Goal: Find specific page/section: Find specific page/section

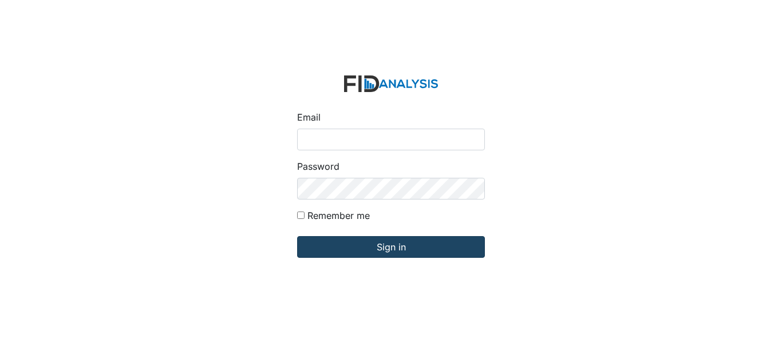
type input "[EMAIL_ADDRESS][DOMAIN_NAME]"
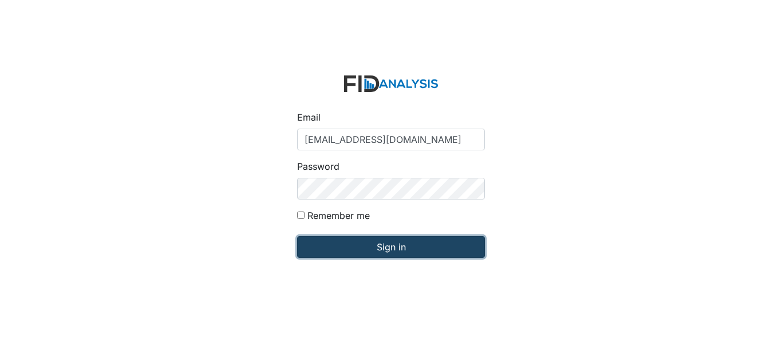
click at [362, 250] on input "Sign in" at bounding box center [391, 247] width 188 height 22
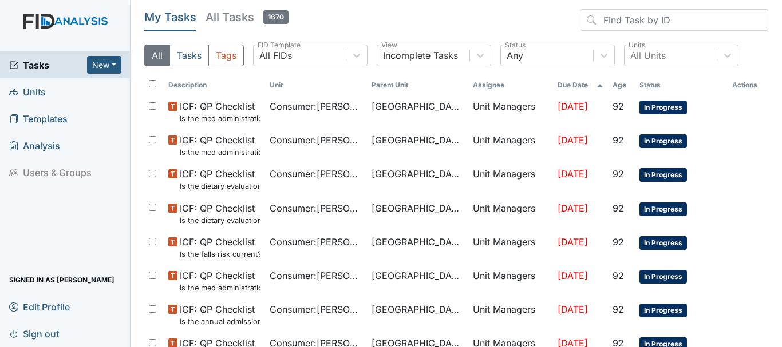
click at [44, 88] on span "Units" at bounding box center [27, 92] width 37 height 18
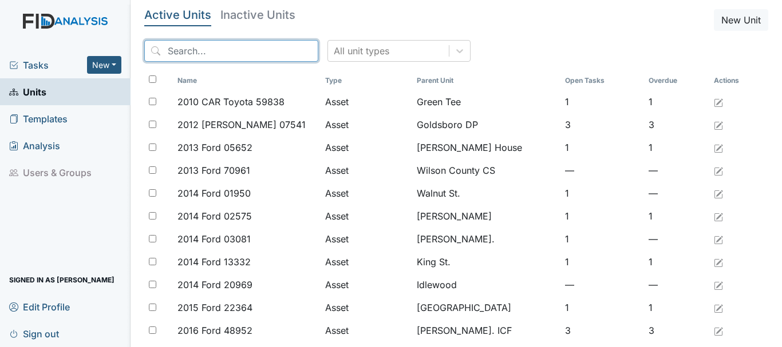
click at [223, 54] on input "search" at bounding box center [231, 51] width 174 height 22
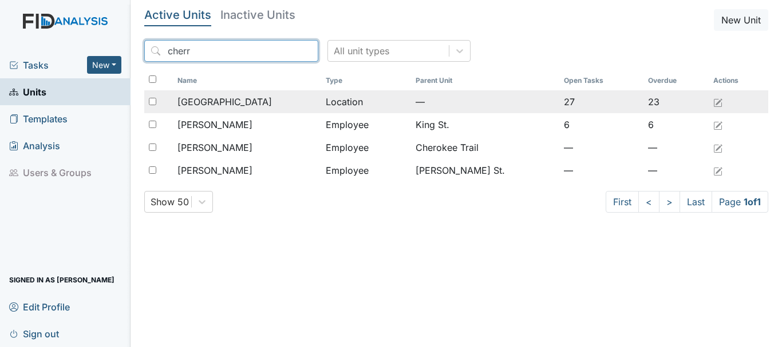
type input "cherr"
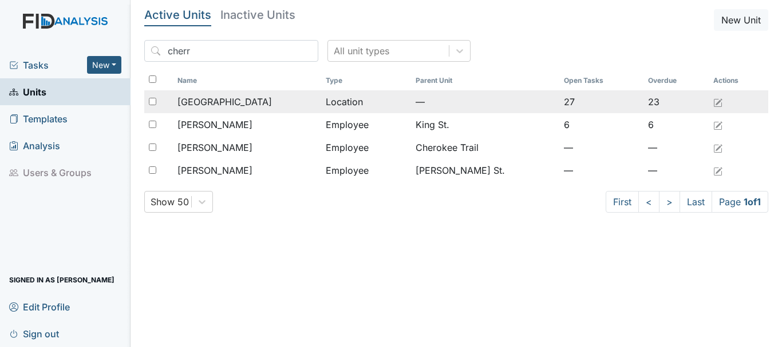
click at [239, 112] on td "[GEOGRAPHIC_DATA]" at bounding box center [247, 101] width 148 height 23
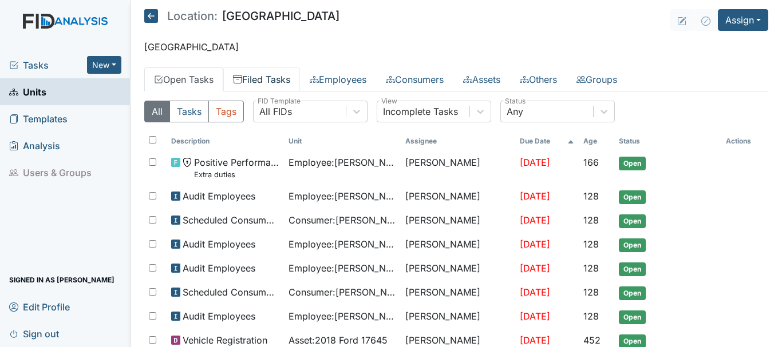
click at [263, 88] on link "Filed Tasks" at bounding box center [261, 80] width 77 height 24
